Goal: Information Seeking & Learning: Find contact information

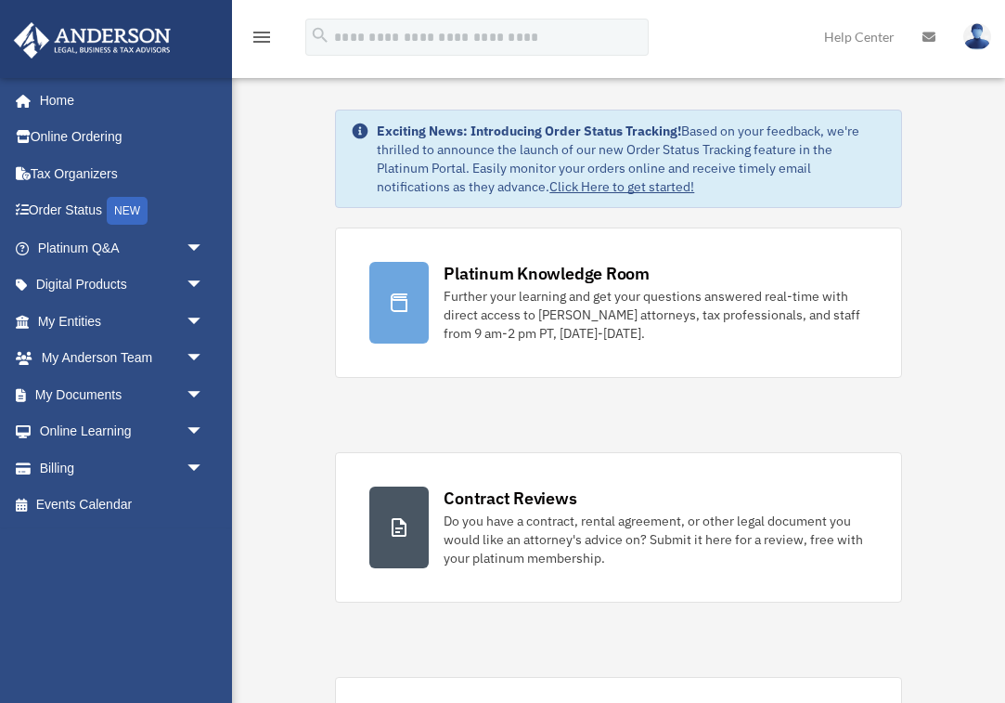
click at [978, 37] on img at bounding box center [978, 36] width 28 height 27
click at [109, 391] on link "My Documents arrow_drop_down" at bounding box center [122, 394] width 219 height 37
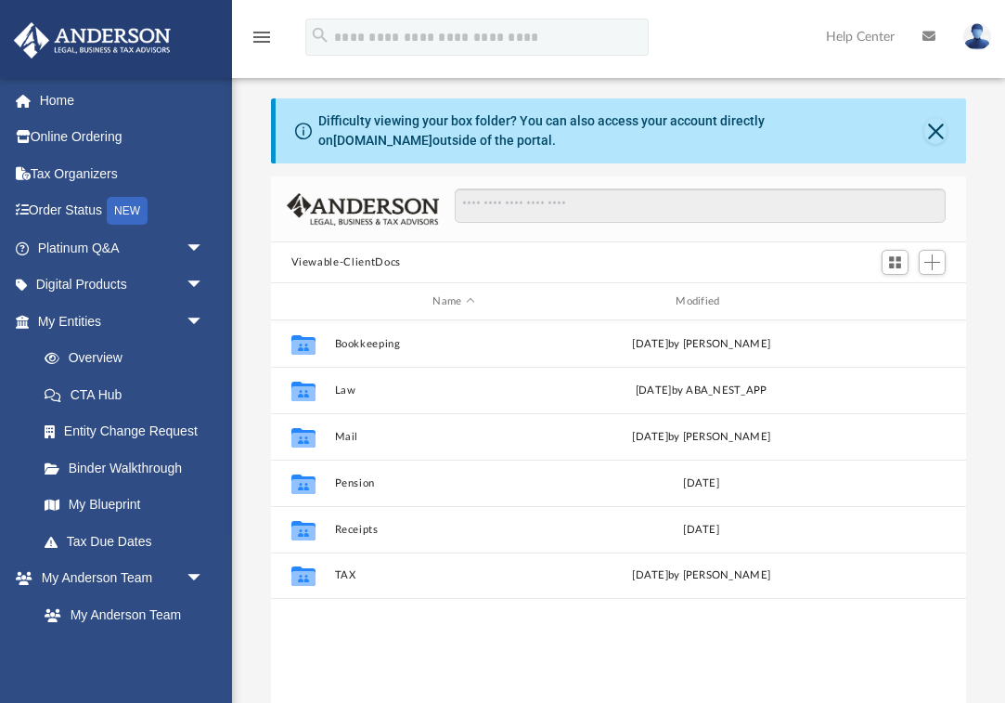
scroll to position [422, 695]
click at [932, 131] on button "Close" at bounding box center [936, 131] width 23 height 26
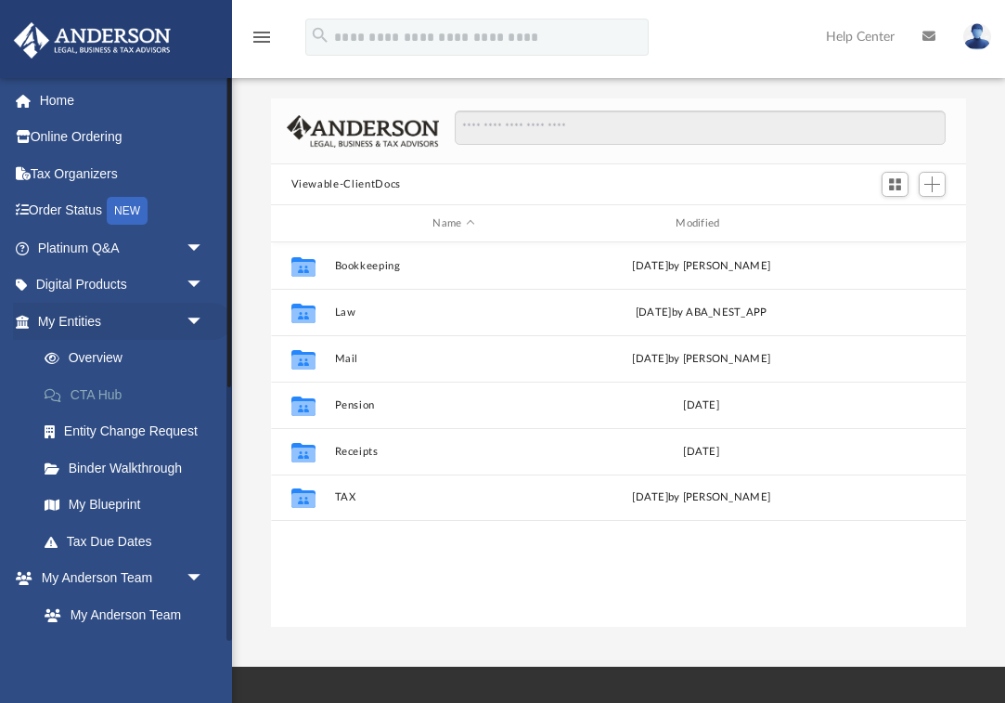
click at [98, 389] on link "CTA Hub" at bounding box center [129, 394] width 206 height 37
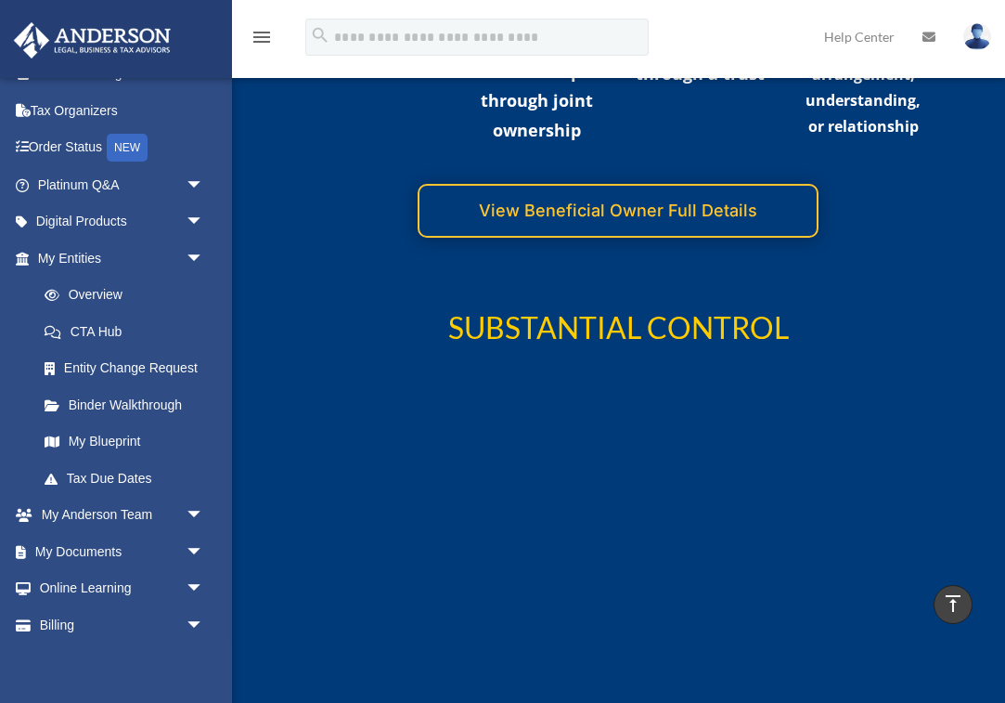
scroll to position [4557, 0]
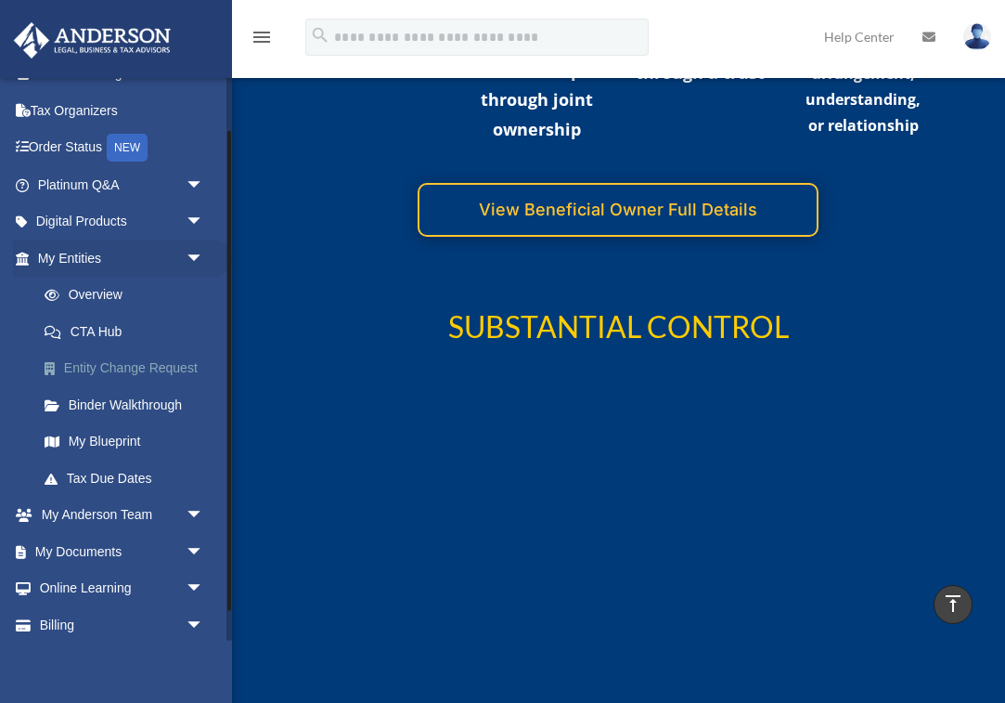
click at [101, 358] on link "Entity Change Request" at bounding box center [129, 368] width 206 height 37
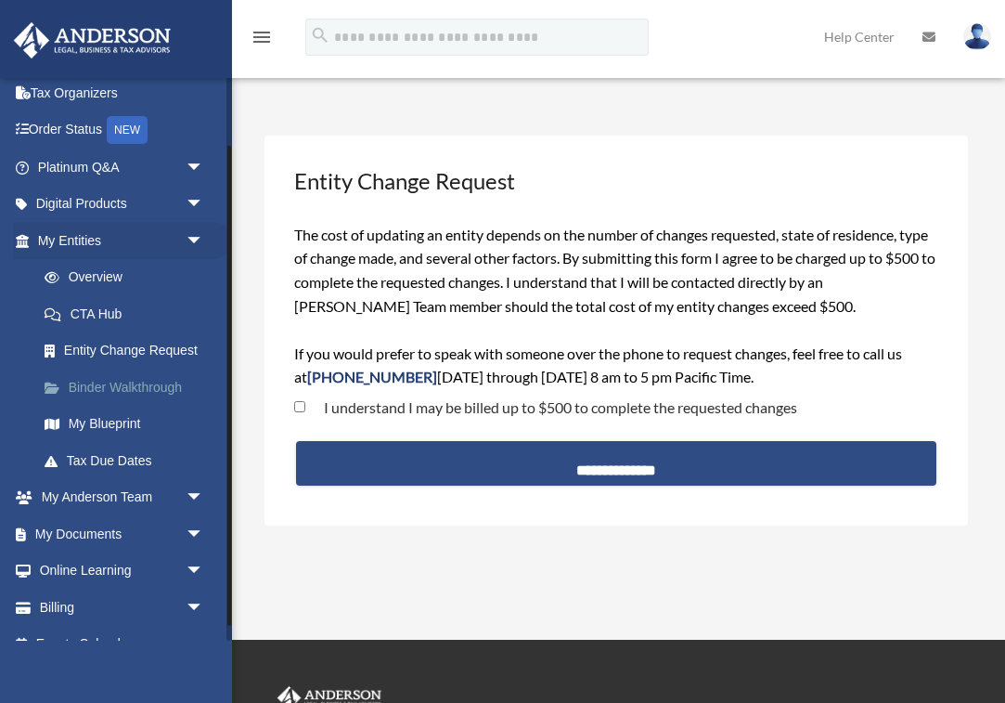
click at [137, 380] on link "Binder Walkthrough" at bounding box center [129, 387] width 206 height 37
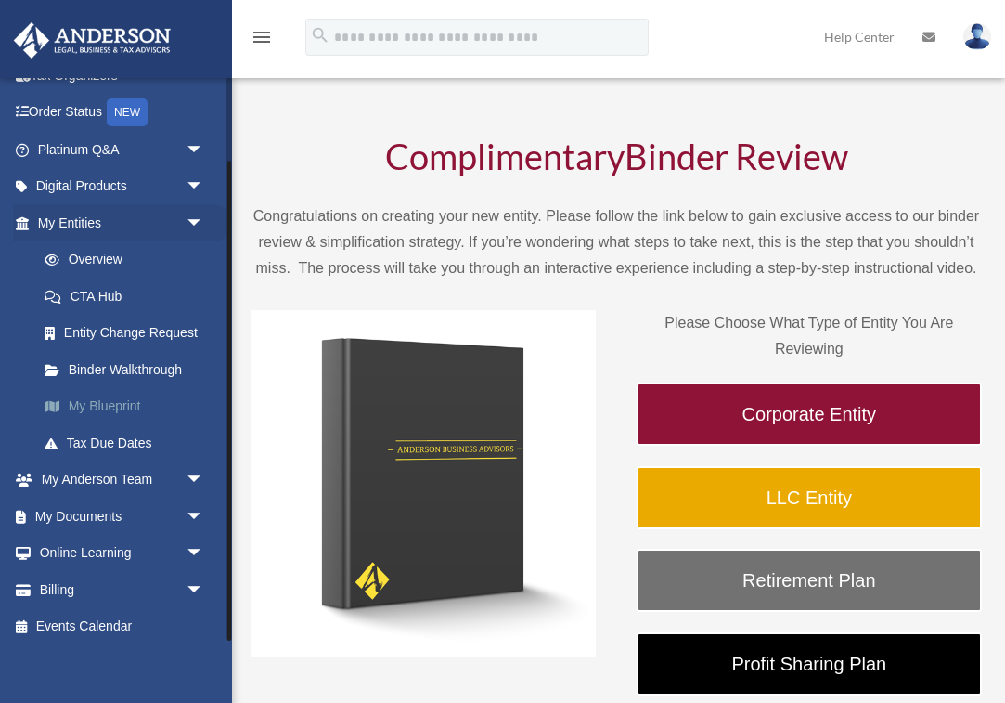
click at [118, 405] on link "My Blueprint" at bounding box center [129, 406] width 206 height 37
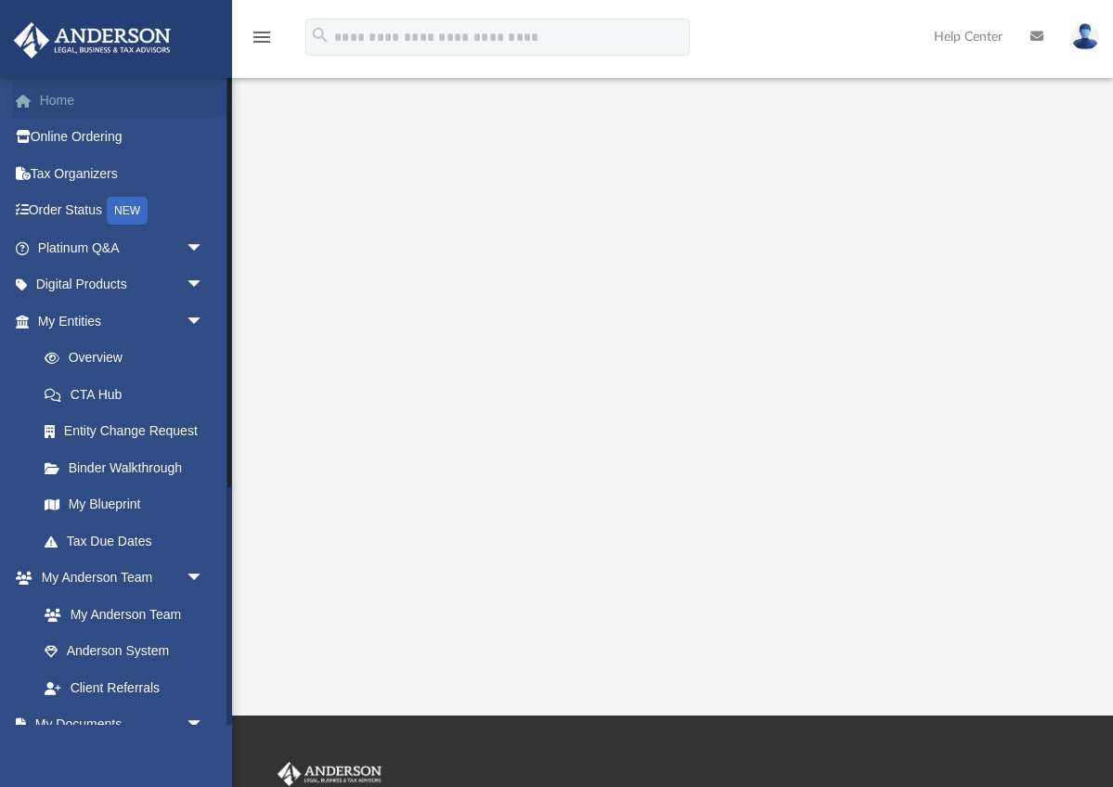
scroll to position [175, 0]
click at [114, 541] on link "Tax Due Dates" at bounding box center [129, 541] width 206 height 37
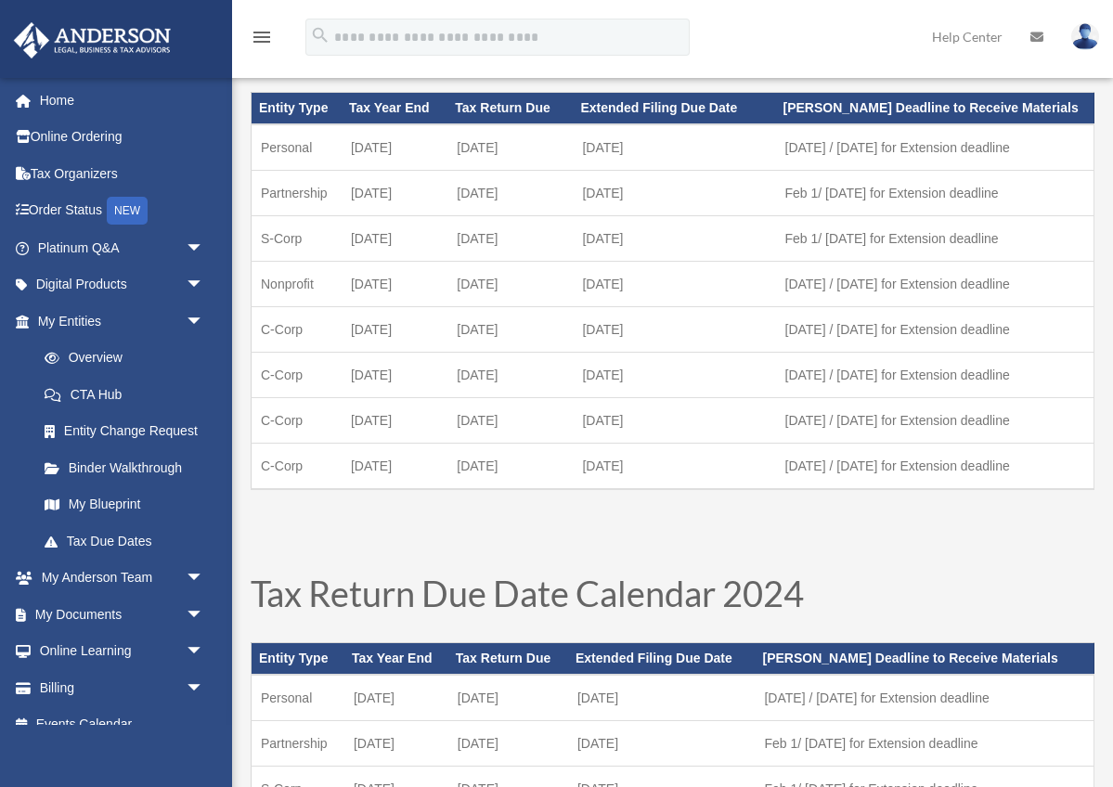
scroll to position [120, 0]
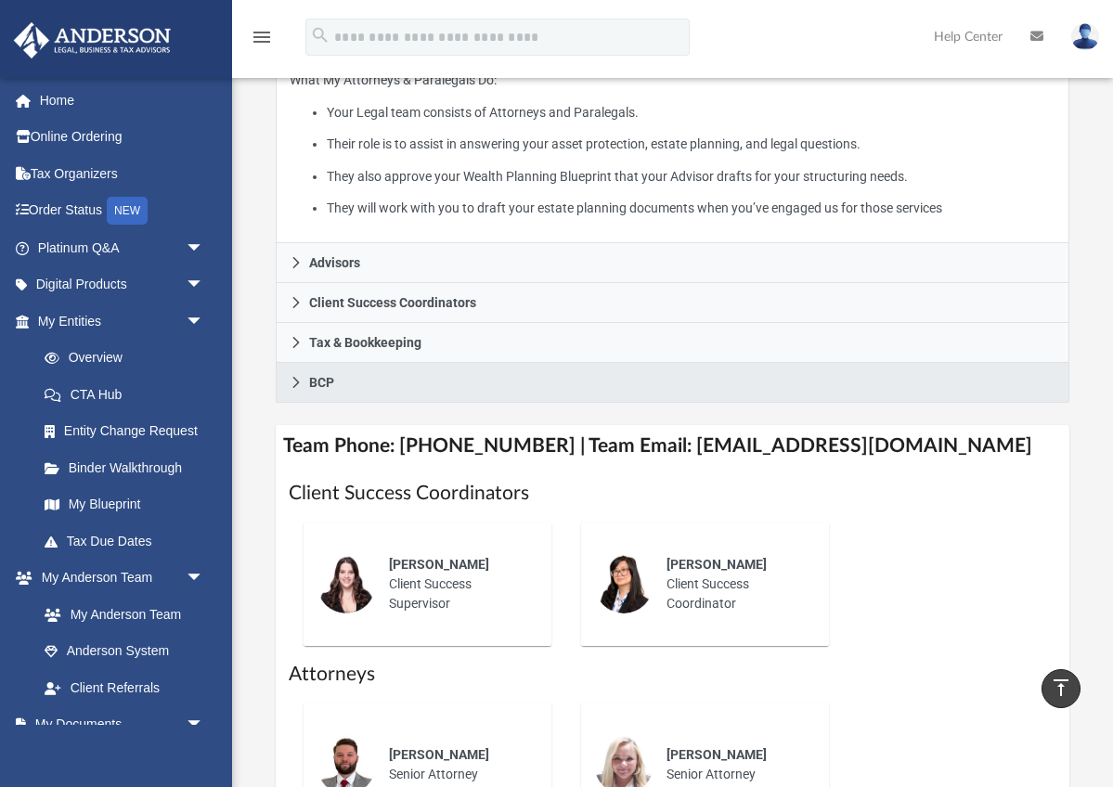
scroll to position [478, 0]
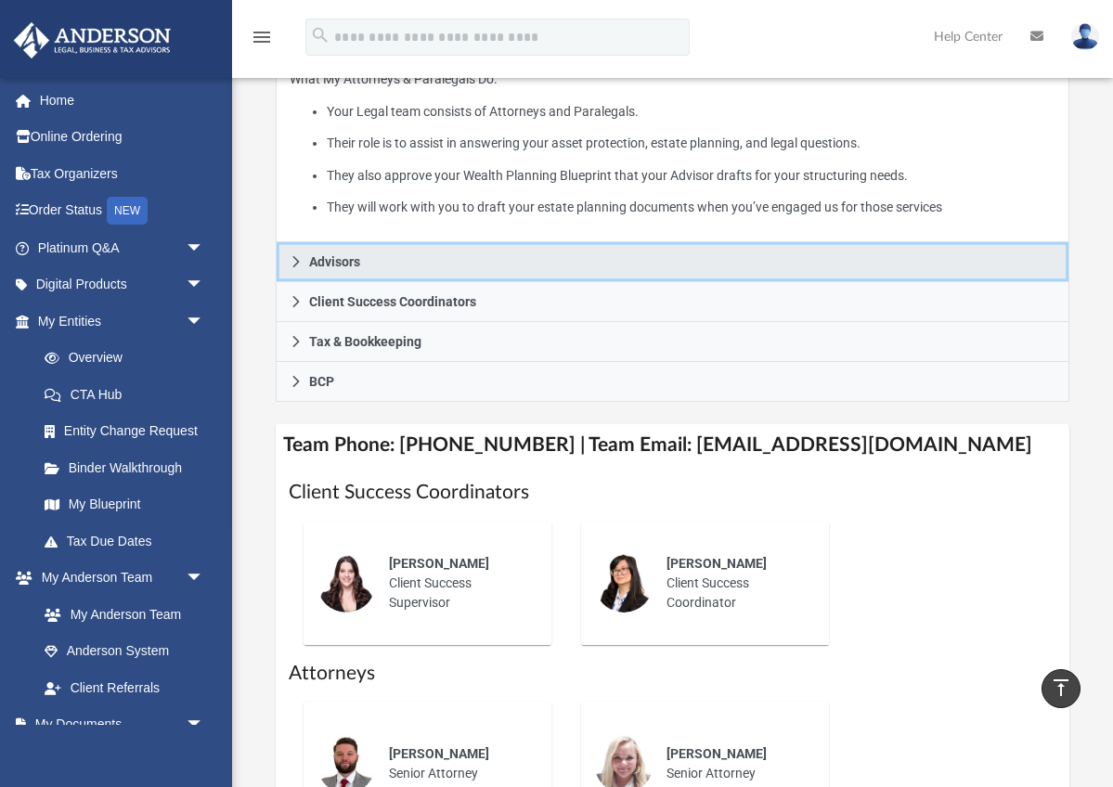
click at [357, 261] on span "Advisors" at bounding box center [334, 261] width 51 height 13
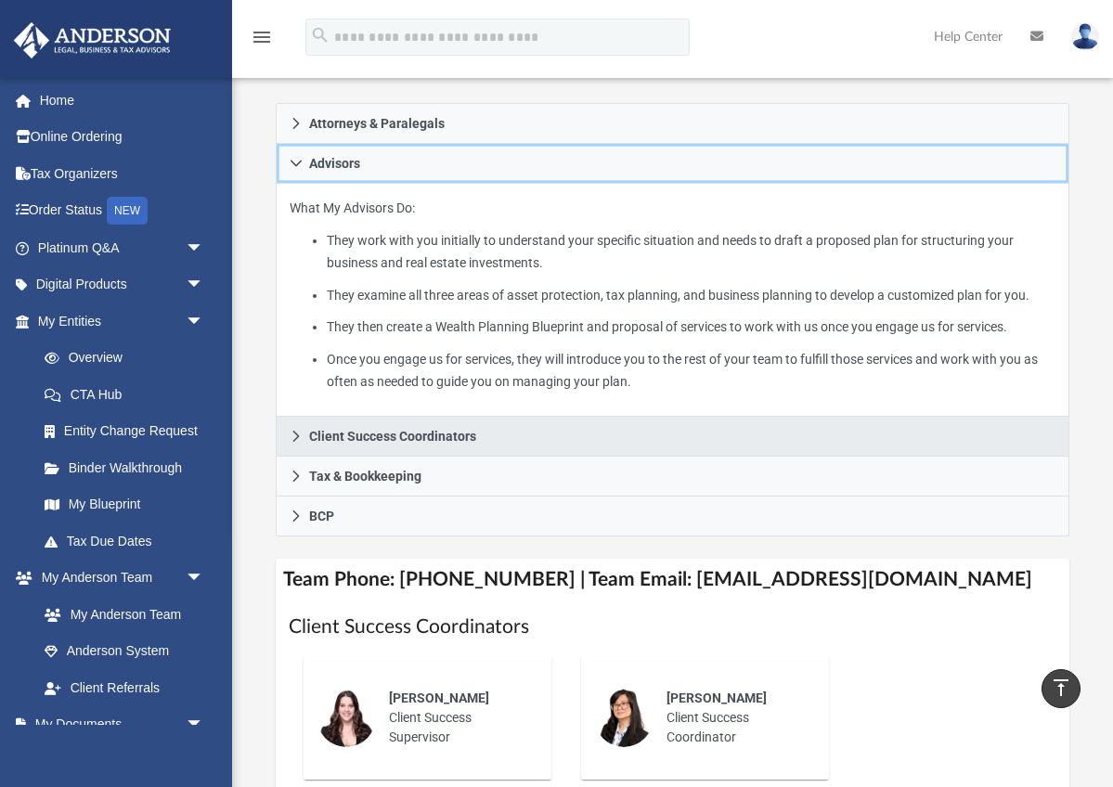
scroll to position [471, 0]
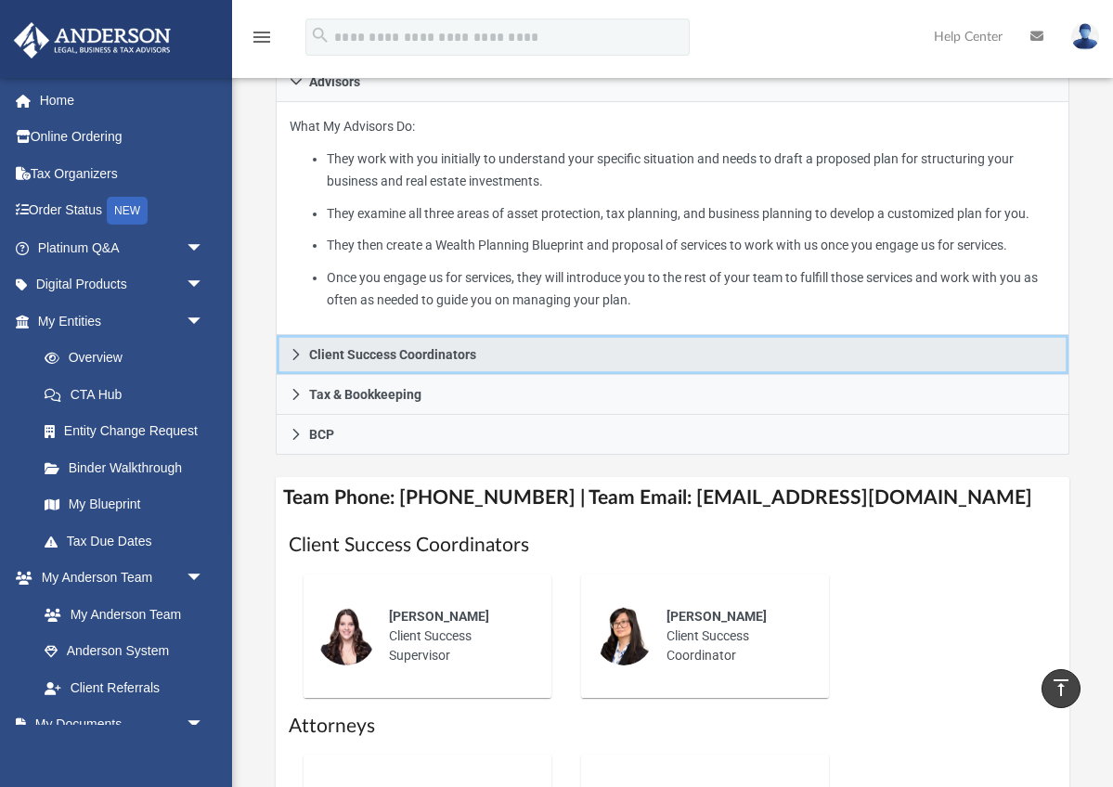
click at [458, 375] on link "Client Success Coordinators" at bounding box center [672, 355] width 793 height 40
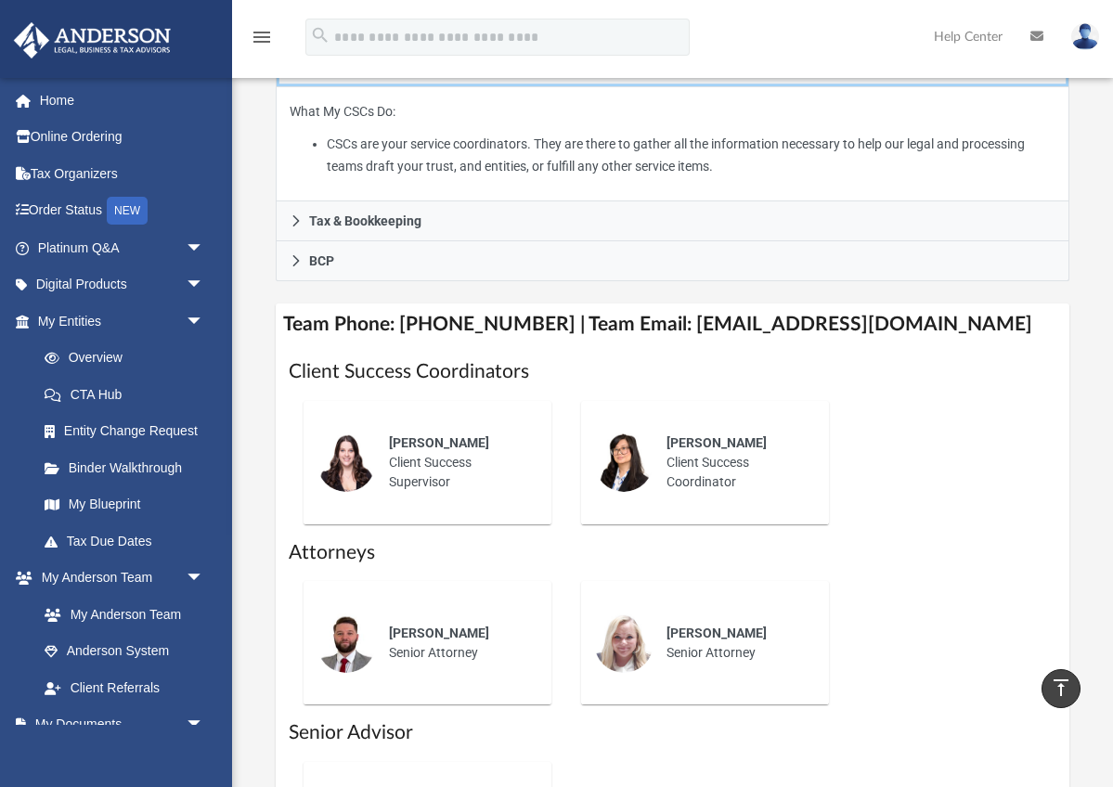
scroll to position [533, 0]
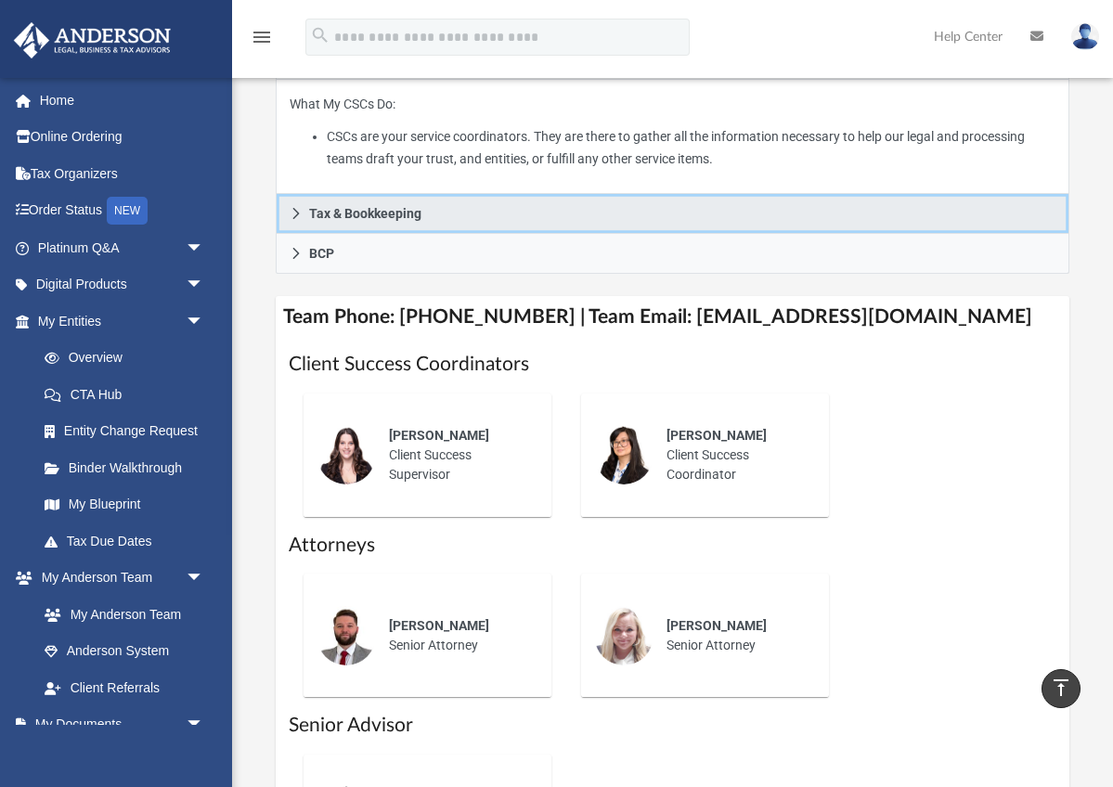
click at [418, 213] on span "Tax & Bookkeeping" at bounding box center [365, 213] width 112 height 13
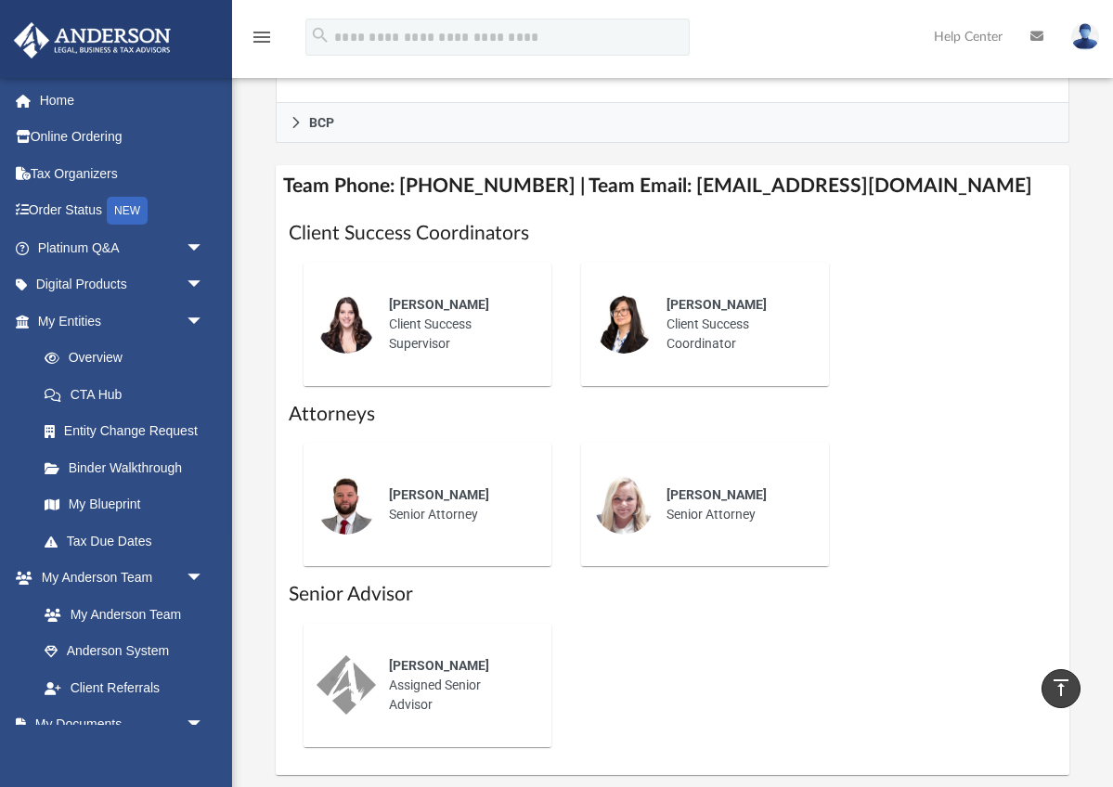
scroll to position [968, 0]
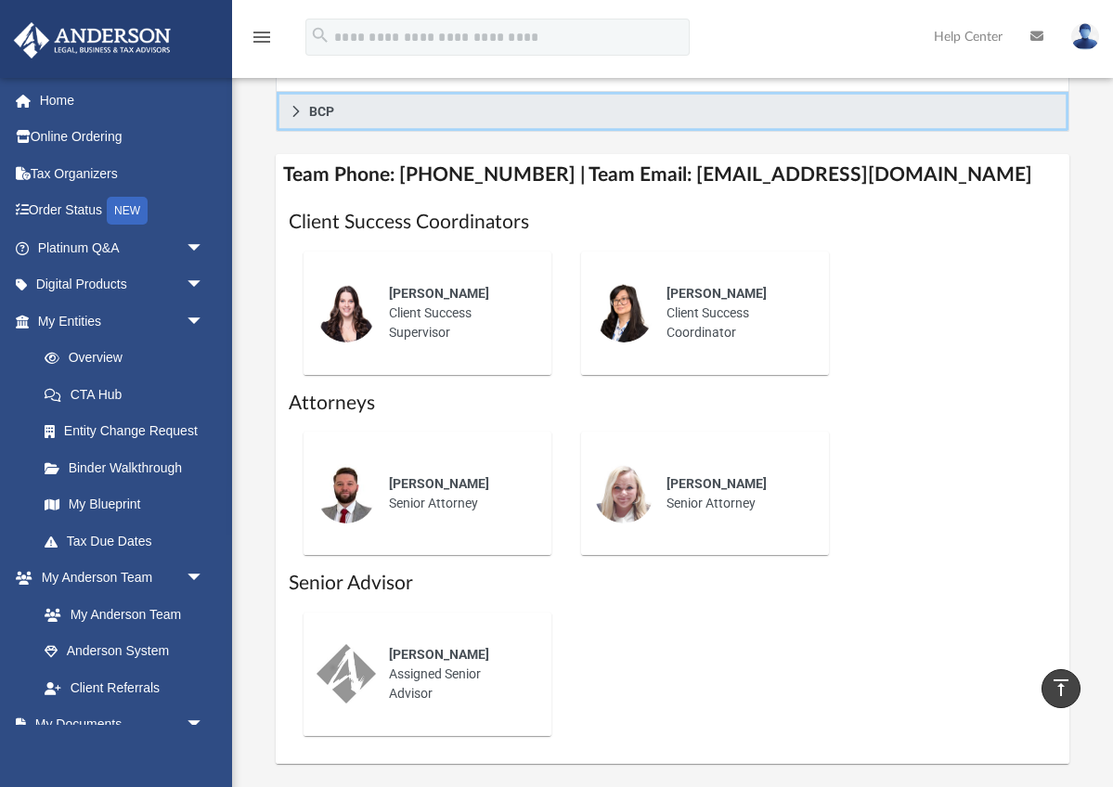
click at [327, 105] on span "BCP" at bounding box center [321, 111] width 25 height 13
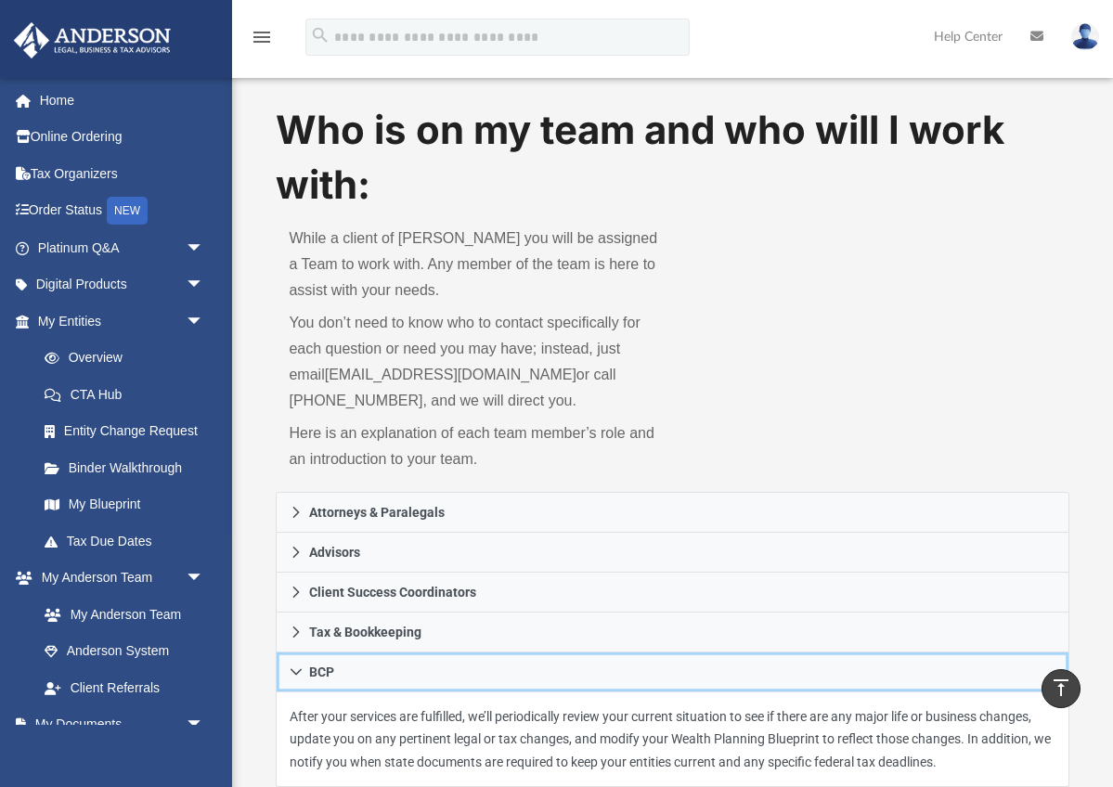
scroll to position [0, 0]
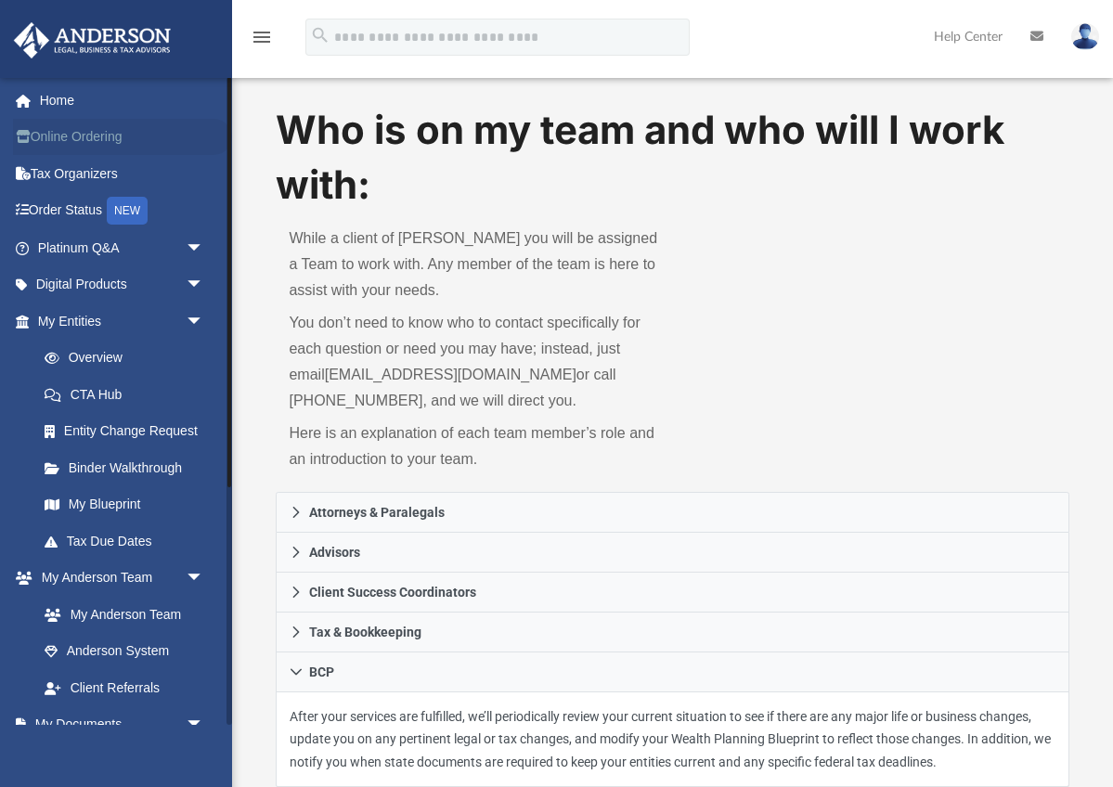
click at [99, 130] on link "Online Ordering" at bounding box center [122, 137] width 219 height 37
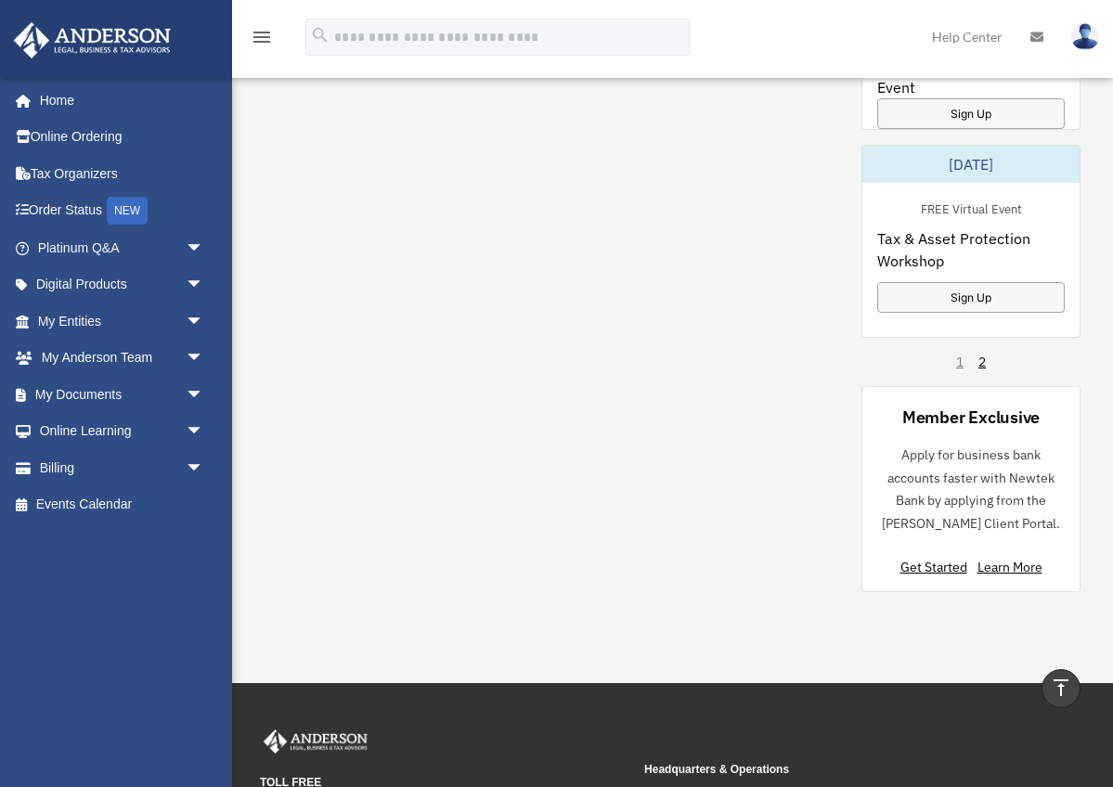
scroll to position [1611, 0]
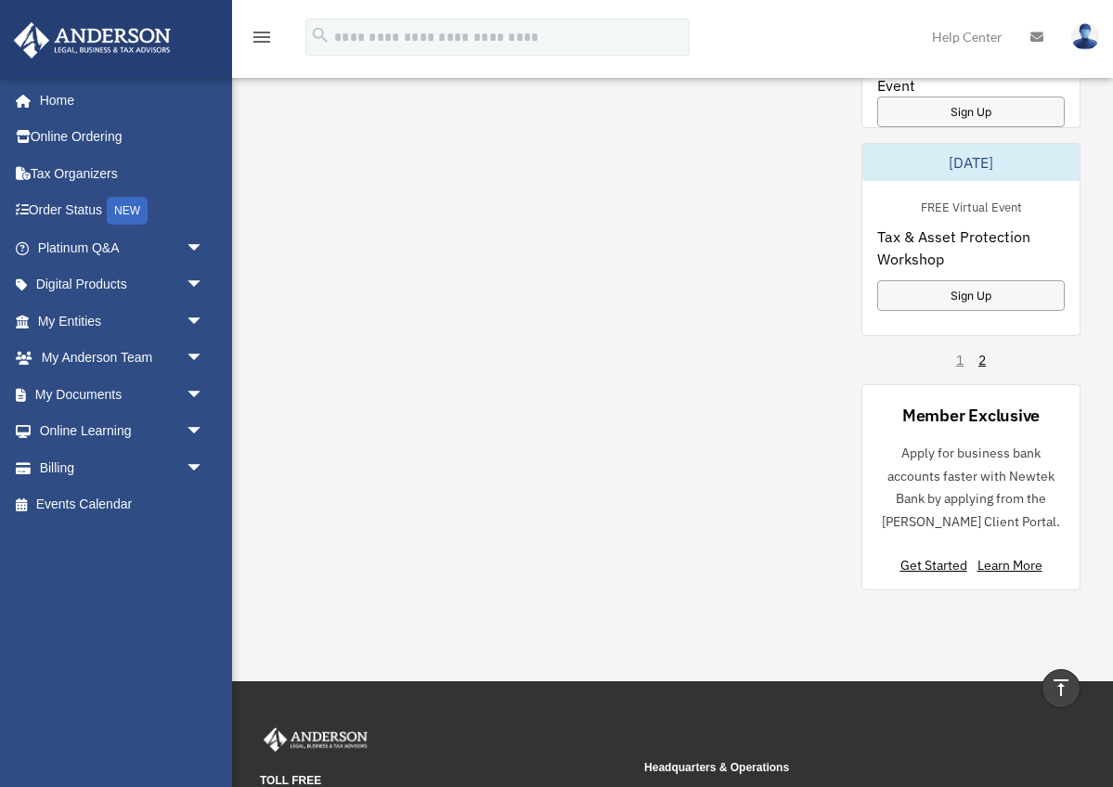
click at [972, 36] on link "Help Center" at bounding box center [967, 36] width 98 height 73
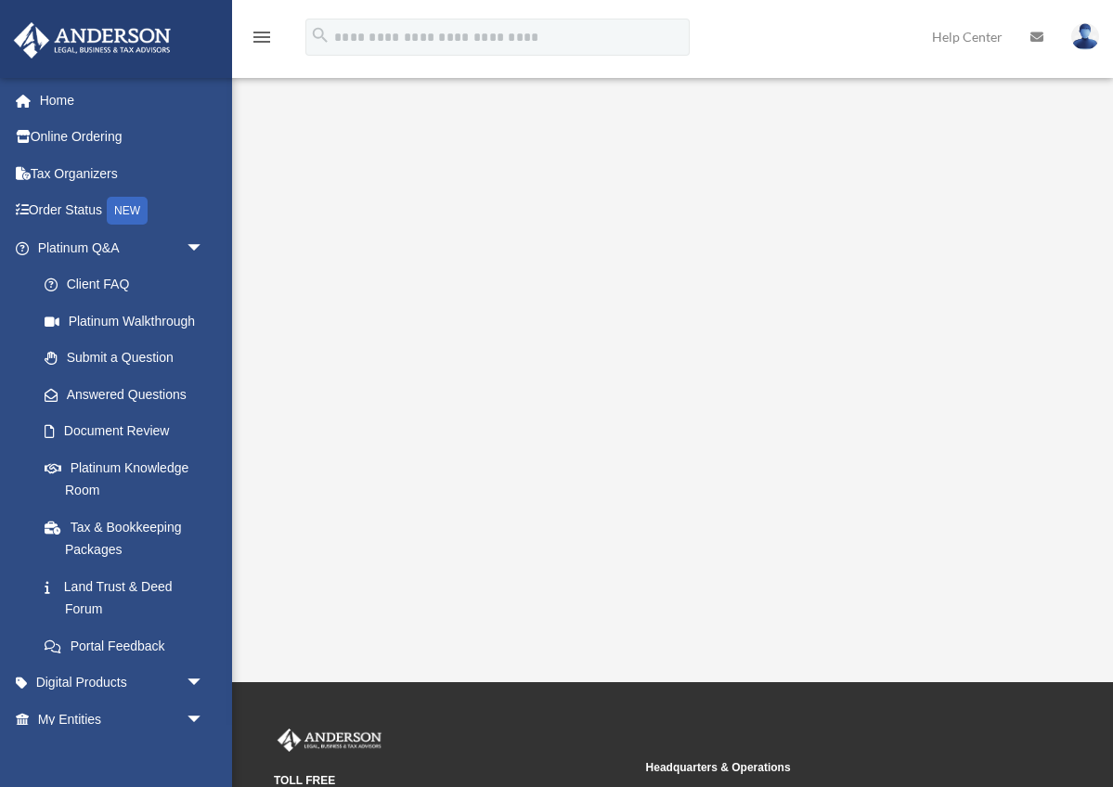
click at [262, 36] on icon "menu" at bounding box center [262, 37] width 22 height 22
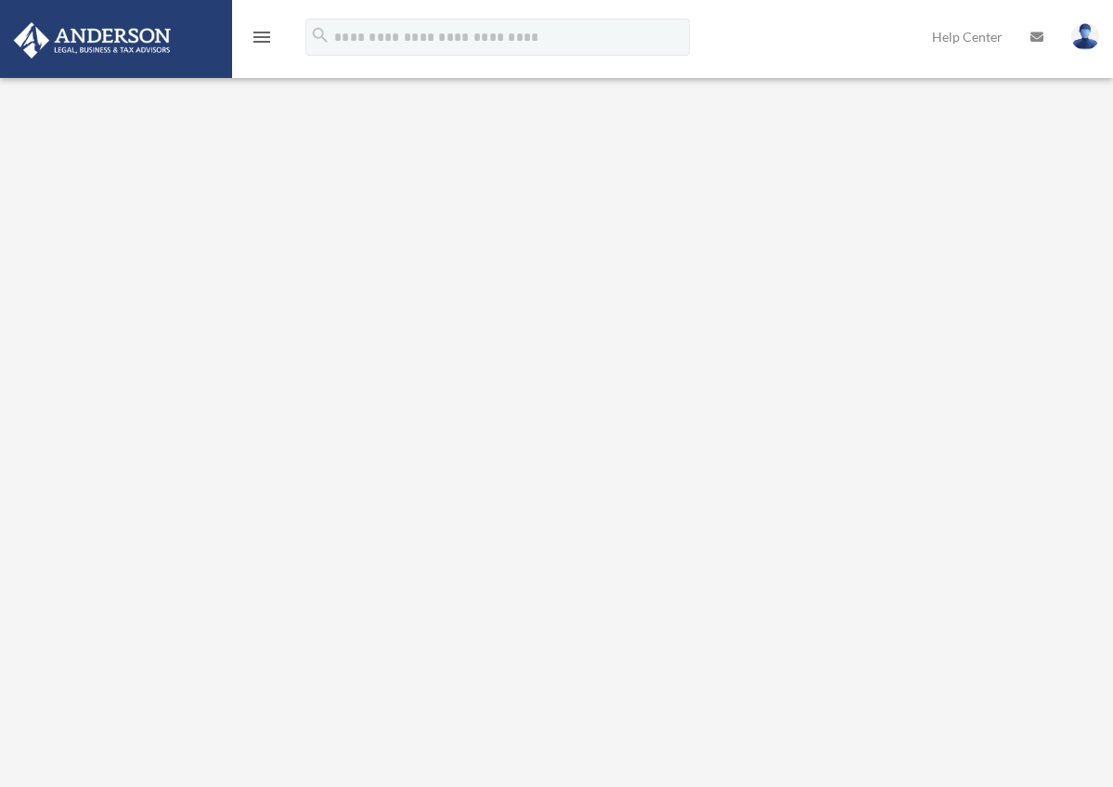
click at [269, 35] on icon "menu" at bounding box center [262, 37] width 22 height 22
